Goal: Information Seeking & Learning: Learn about a topic

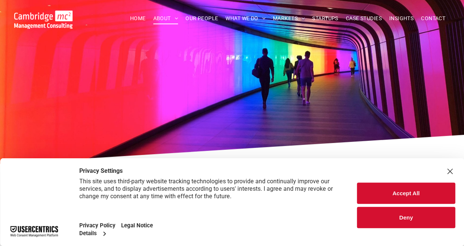
scroll to position [112, 0]
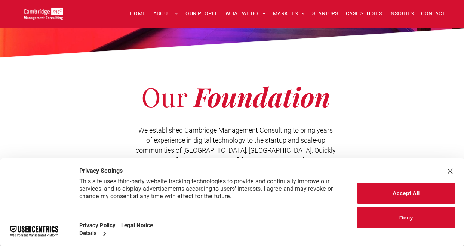
click at [417, 207] on button "Deny" at bounding box center [406, 217] width 98 height 21
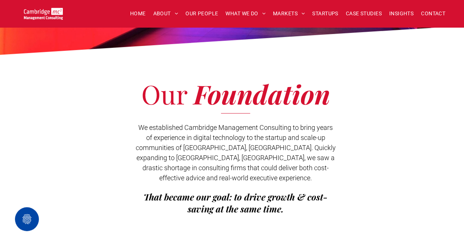
scroll to position [63, 0]
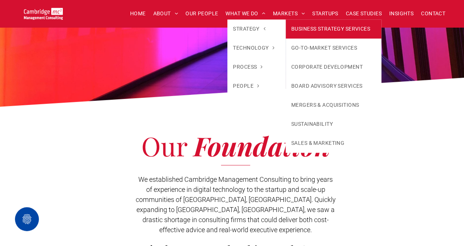
click at [297, 25] on link "BUSINESS STRATEGY SERVICES" at bounding box center [333, 28] width 96 height 19
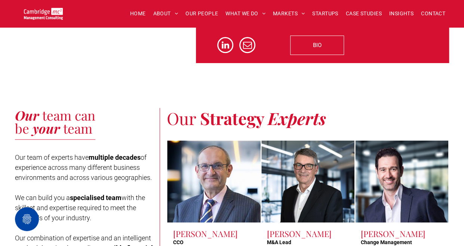
scroll to position [1644, 0]
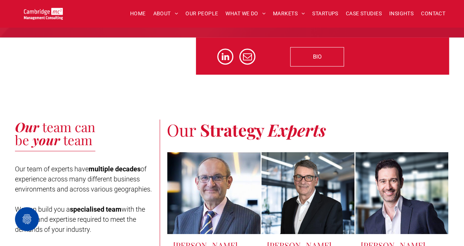
click at [436, 91] on div "Our team can be your team Our team of experts have multiple decades of experien…" at bounding box center [232, 227] width 464 height 304
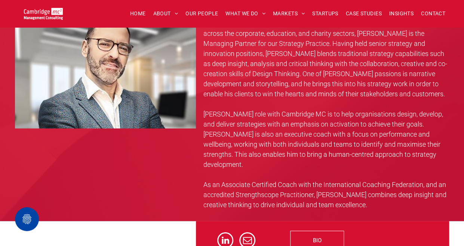
scroll to position [1457, 0]
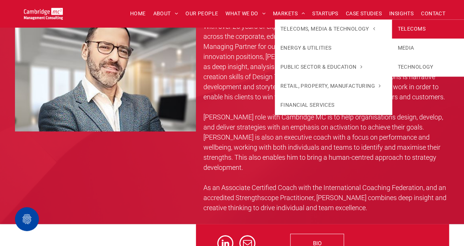
click at [413, 33] on link "TELECOMS" at bounding box center [450, 28] width 117 height 19
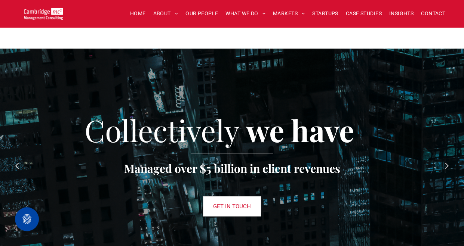
scroll to position [971, 0]
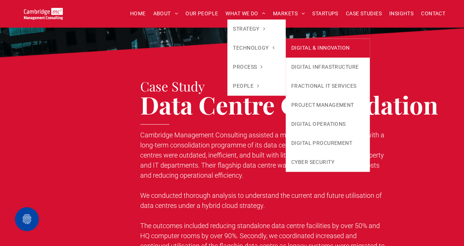
click at [293, 50] on link "DIGITAL & INNOVATION" at bounding box center [327, 47] width 84 height 19
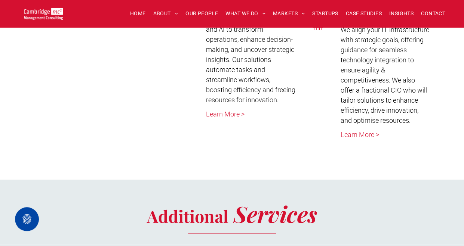
scroll to position [1868, 0]
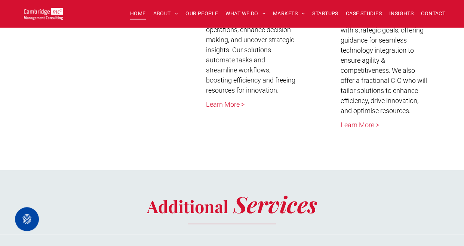
click at [134, 14] on span "HOME" at bounding box center [138, 14] width 16 height 12
